Goal: Transaction & Acquisition: Purchase product/service

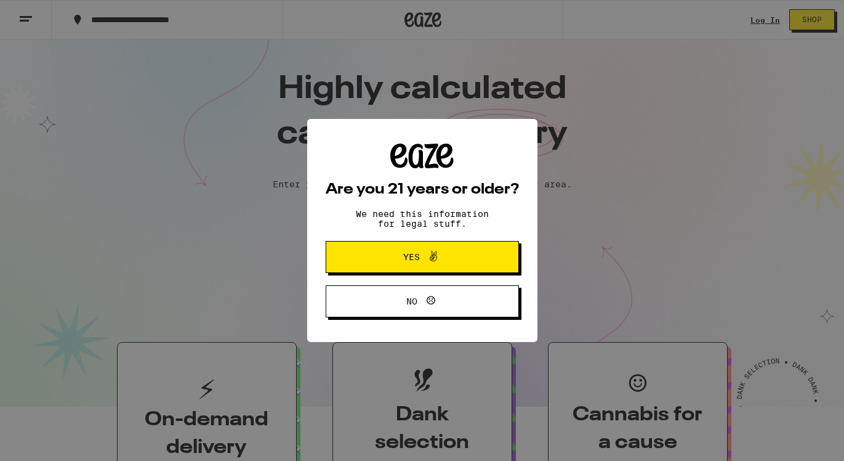
click at [483, 263] on button "Yes" at bounding box center [422, 257] width 193 height 32
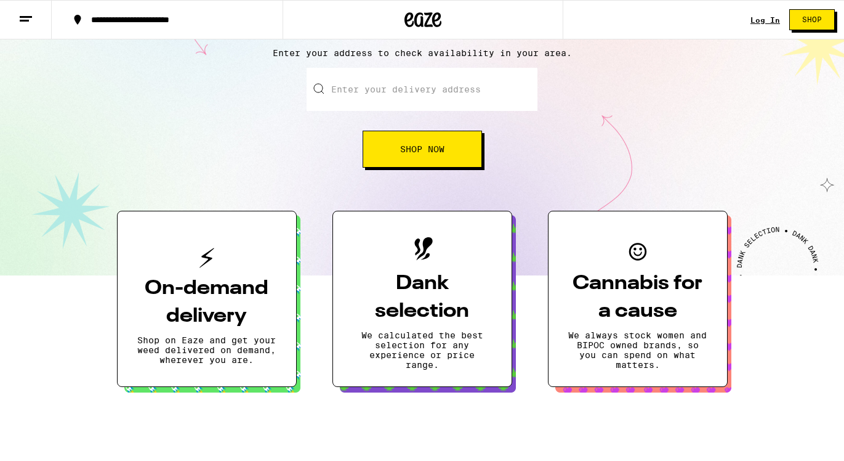
scroll to position [129, 0]
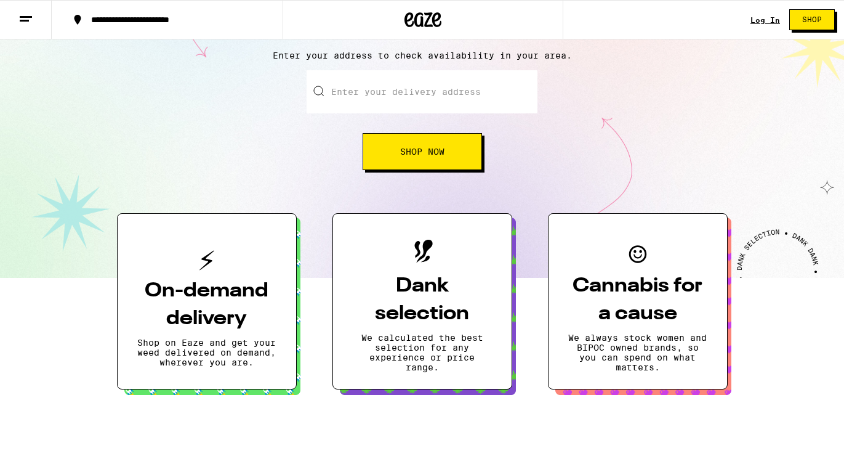
click at [438, 108] on input "Enter your delivery address" at bounding box center [422, 91] width 231 height 43
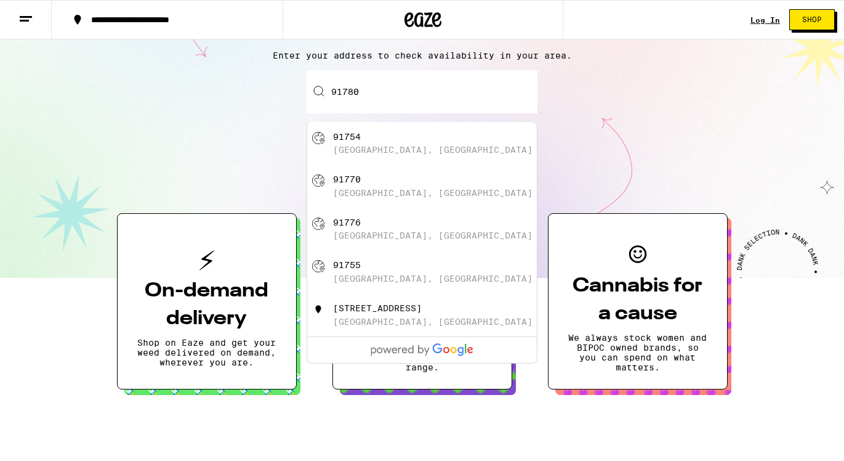
type input "[GEOGRAPHIC_DATA]"
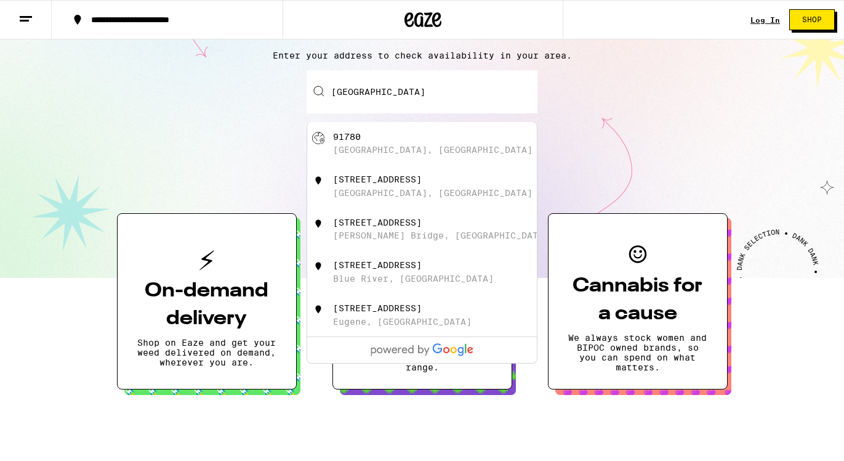
scroll to position [168, 0]
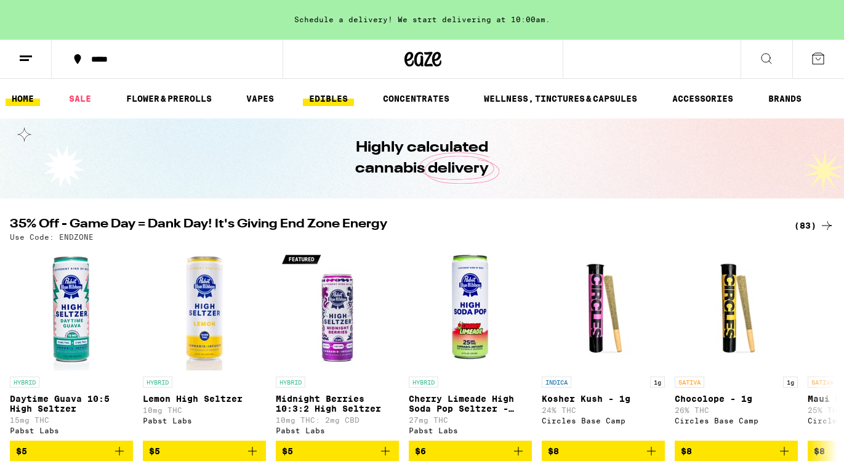
click at [340, 102] on link "EDIBLES" at bounding box center [328, 98] width 51 height 15
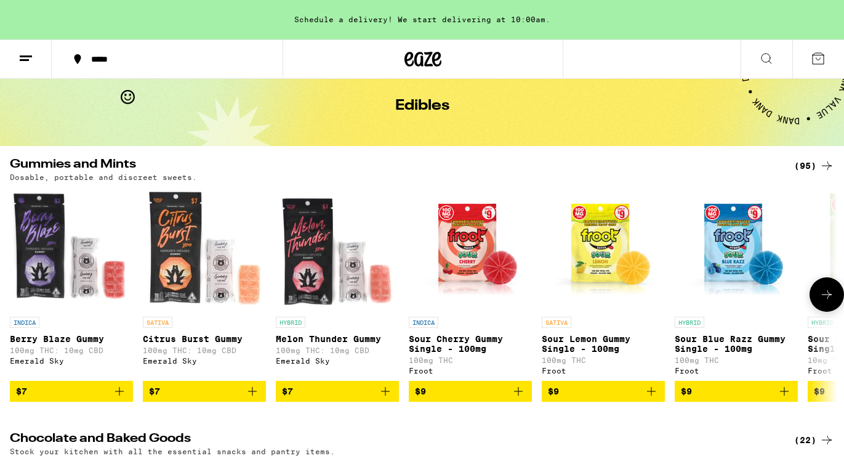
scroll to position [63, 0]
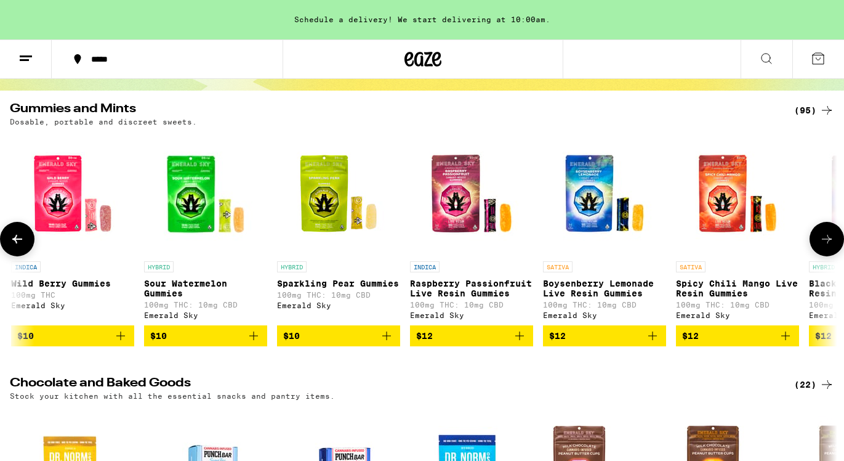
scroll to position [110, 0]
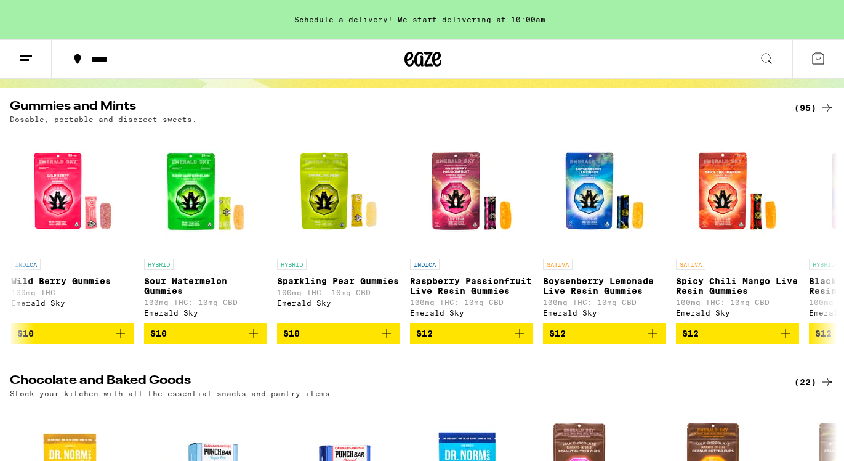
click at [14, 55] on button at bounding box center [26, 59] width 52 height 39
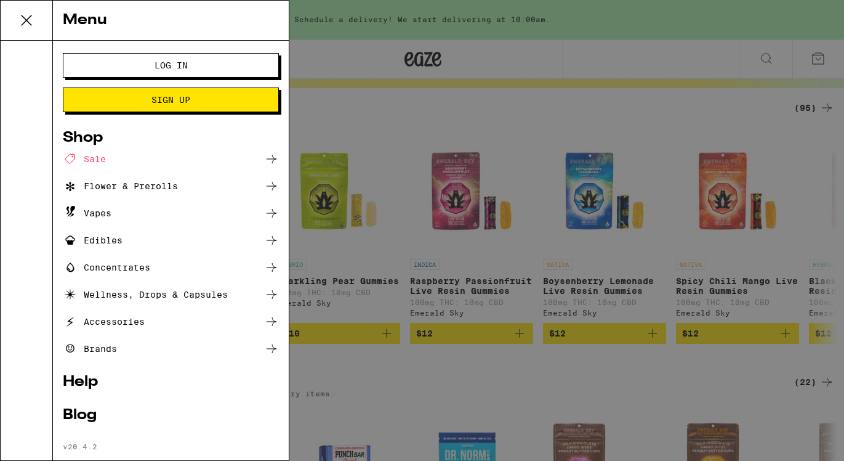
click at [76, 136] on div "Shop" at bounding box center [171, 138] width 216 height 15
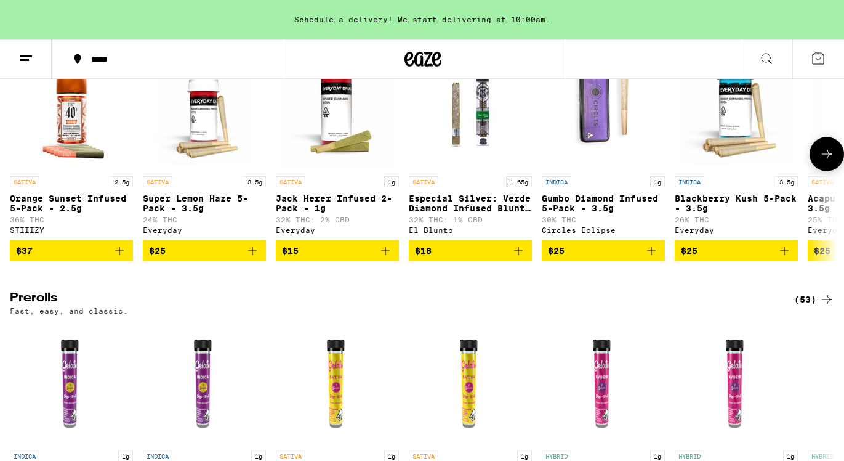
scroll to position [2383, 0]
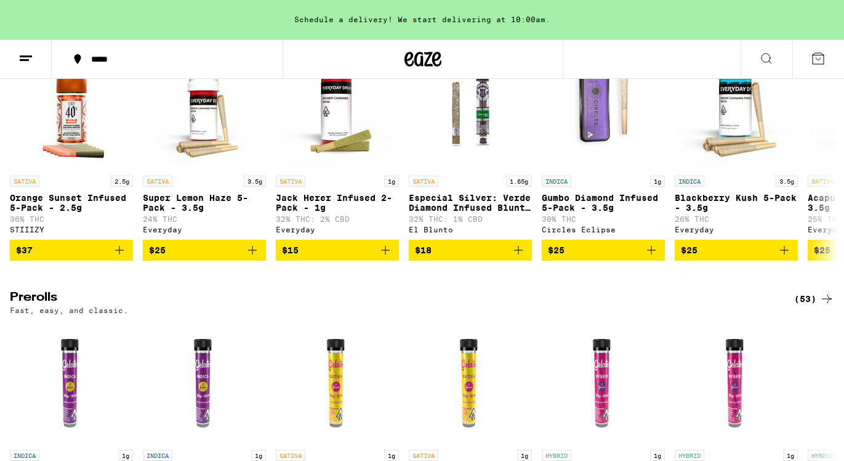
click at [32, 62] on icon at bounding box center [25, 58] width 15 height 15
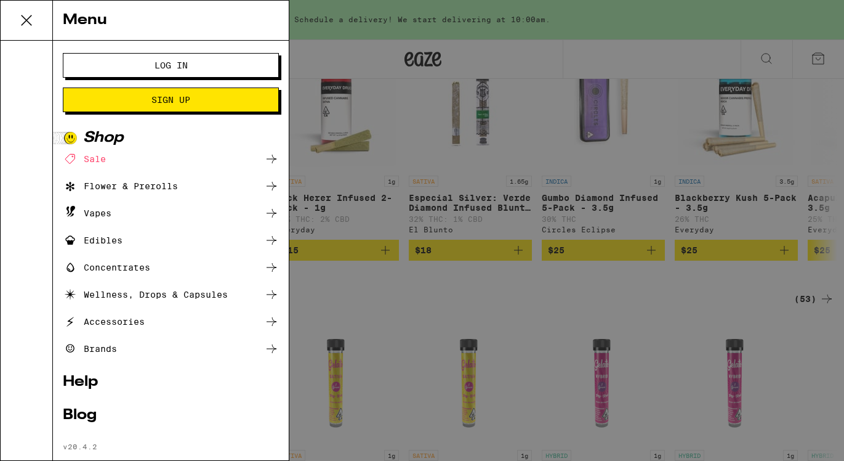
click at [324, 138] on div "Menu Log In Sign Up Shop Sale Flower & Prerolls Vapes Edibles Concentrates Well…" at bounding box center [422, 230] width 844 height 461
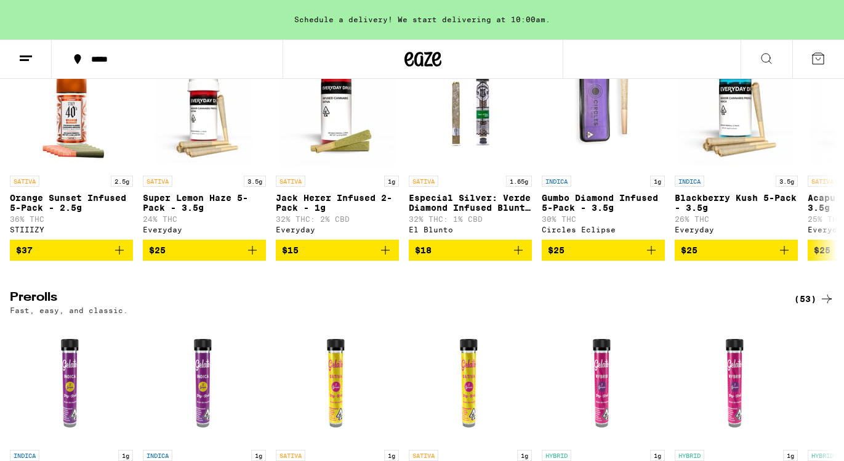
click at [776, 49] on button at bounding box center [767, 59] width 52 height 39
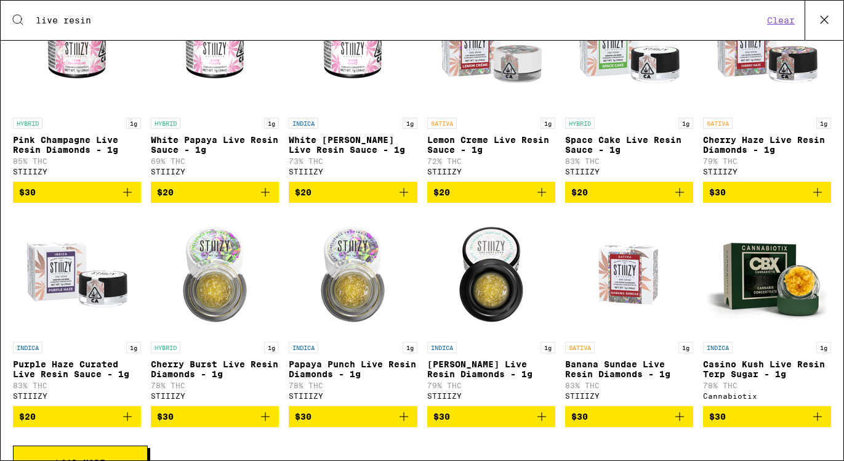
scroll to position [0, 0]
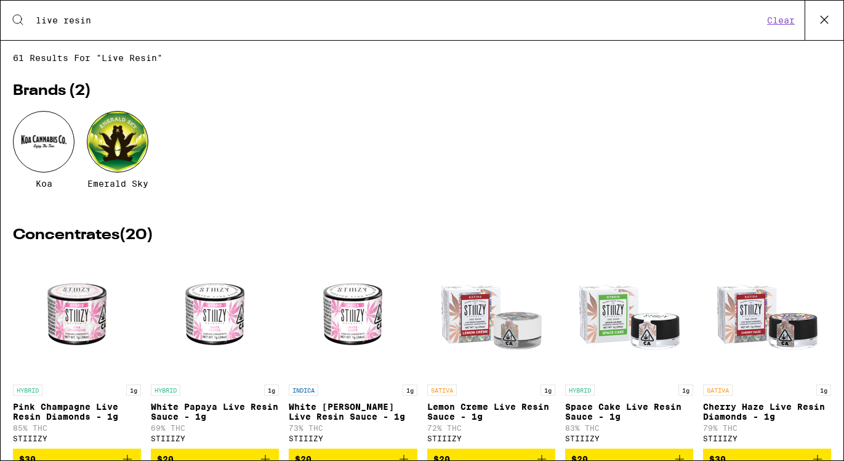
click at [393, 35] on div "Search for Products live resin Clear" at bounding box center [422, 20] width 843 height 39
click at [393, 25] on input "live resin" at bounding box center [399, 20] width 728 height 11
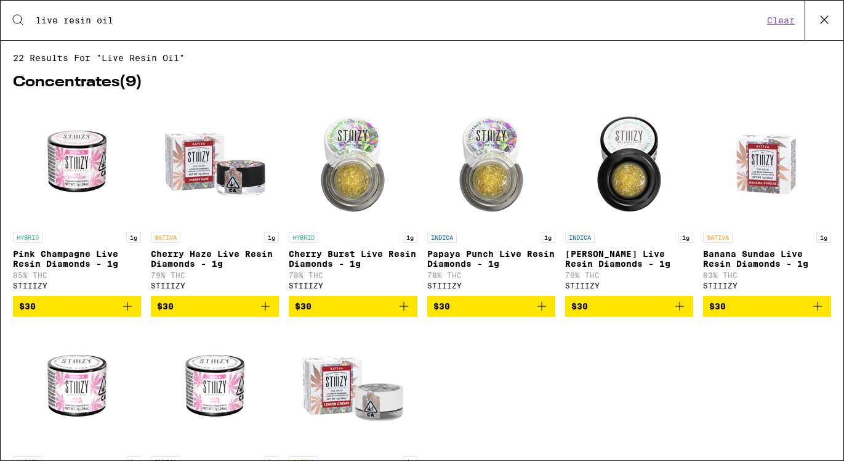
type input "live resin oil"
